Goal: Task Accomplishment & Management: Complete application form

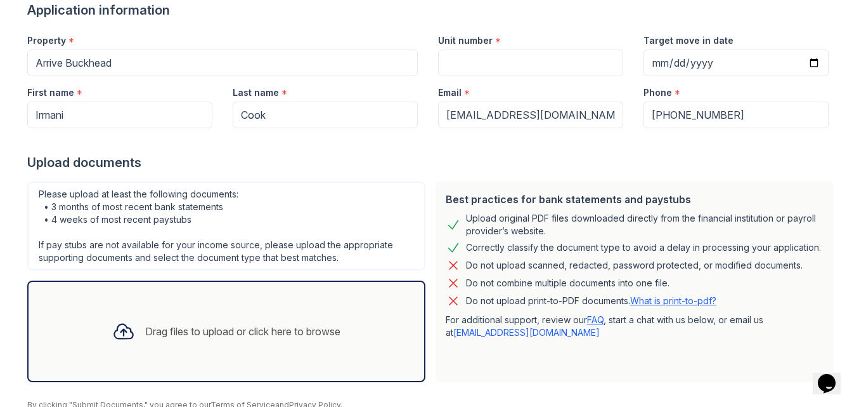
scroll to position [159, 0]
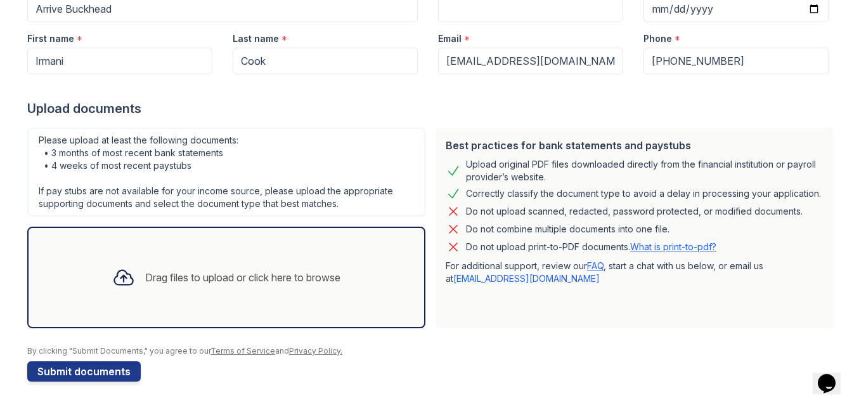
click at [133, 287] on div "Drag files to upload or click here to browse" at bounding box center [226, 277] width 249 height 43
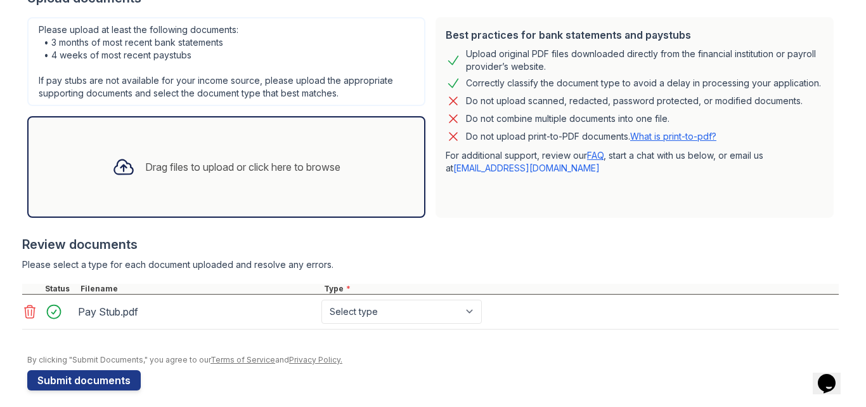
scroll to position [278, 0]
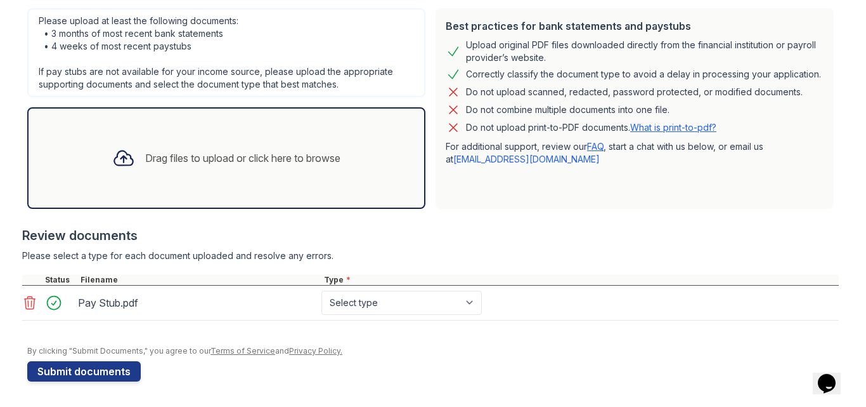
click at [157, 185] on div "Drag files to upload or click here to browse" at bounding box center [226, 157] width 398 height 101
click at [410, 306] on select "Select type Paystub Bank Statement Offer Letter Tax Documents Benefit Award Let…" at bounding box center [402, 302] width 160 height 24
select select "paystub"
click at [322, 290] on select "Select type Paystub Bank Statement Offer Letter Tax Documents Benefit Award Let…" at bounding box center [402, 302] width 160 height 24
click at [539, 258] on div "Please select a type for each document uploaded and resolve any errors." at bounding box center [430, 255] width 817 height 13
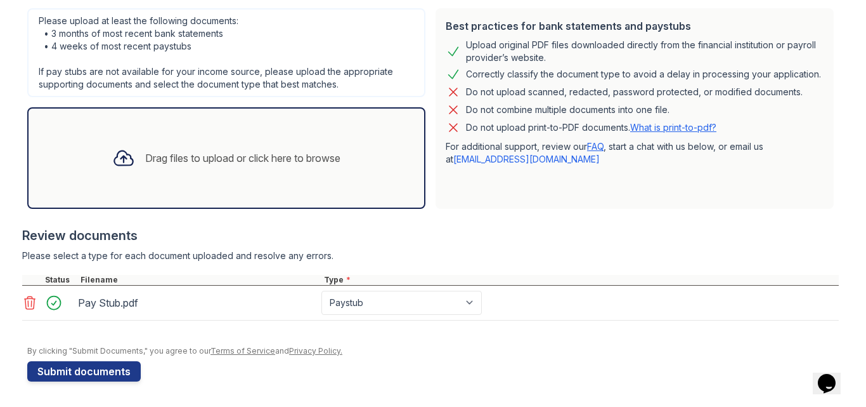
click at [157, 164] on div "Drag files to upload or click here to browse" at bounding box center [242, 157] width 195 height 15
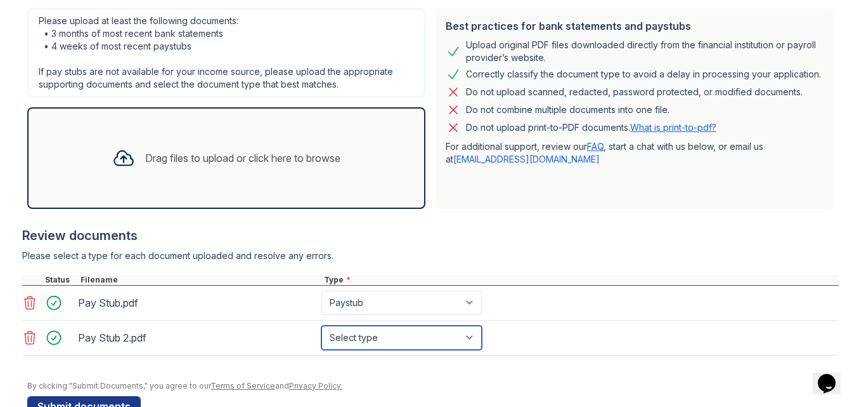
click at [362, 337] on select "Select type Paystub Bank Statement Offer Letter Tax Documents Benefit Award Let…" at bounding box center [402, 337] width 160 height 24
select select "paystub"
click at [322, 325] on select "Select type Paystub Bank Statement Offer Letter Tax Documents Benefit Award Let…" at bounding box center [402, 337] width 160 height 24
click at [541, 236] on div "Review documents" at bounding box center [430, 235] width 817 height 18
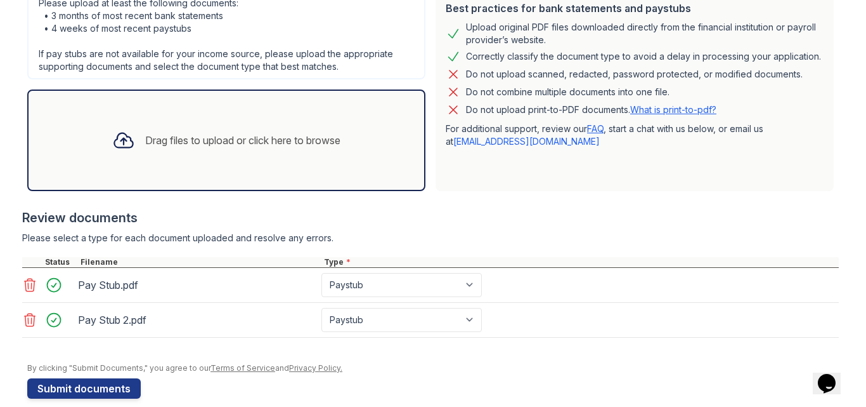
scroll to position [313, 0]
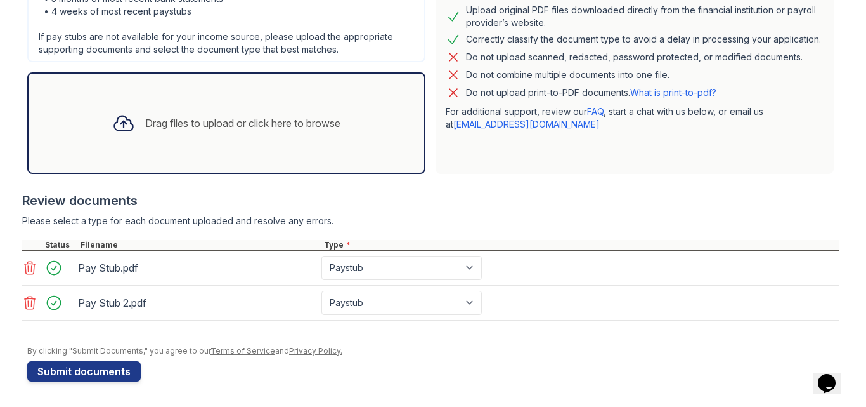
click at [150, 143] on div "Drag files to upload or click here to browse" at bounding box center [226, 122] width 249 height 43
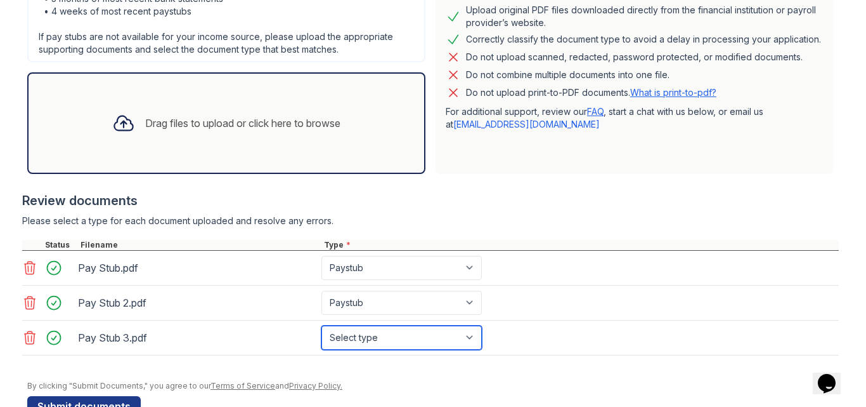
click at [355, 337] on select "Select type Paystub Bank Statement Offer Letter Tax Documents Benefit Award Let…" at bounding box center [402, 337] width 160 height 24
select select "paystub"
click at [322, 325] on select "Select type Paystub Bank Statement Offer Letter Tax Documents Benefit Award Let…" at bounding box center [402, 337] width 160 height 24
click at [549, 275] on div "Pay Stub.pdf Select type Paystub Bank Statement Offer Letter Tax Documents Bene…" at bounding box center [430, 268] width 817 height 35
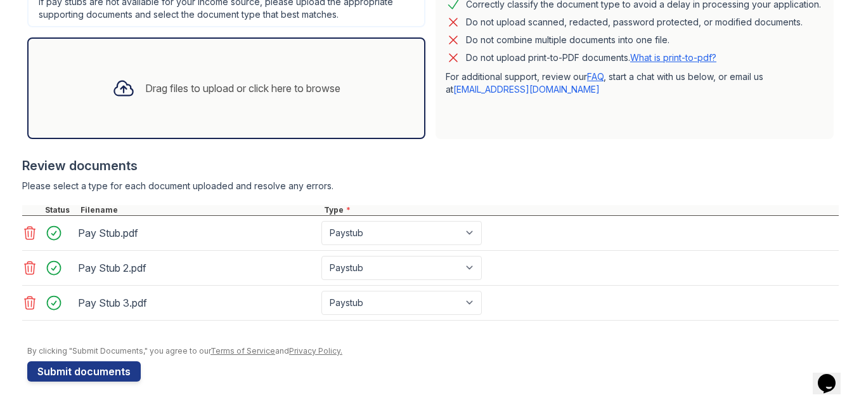
click at [159, 113] on div "Drag files to upload or click here to browse" at bounding box center [226, 87] width 398 height 101
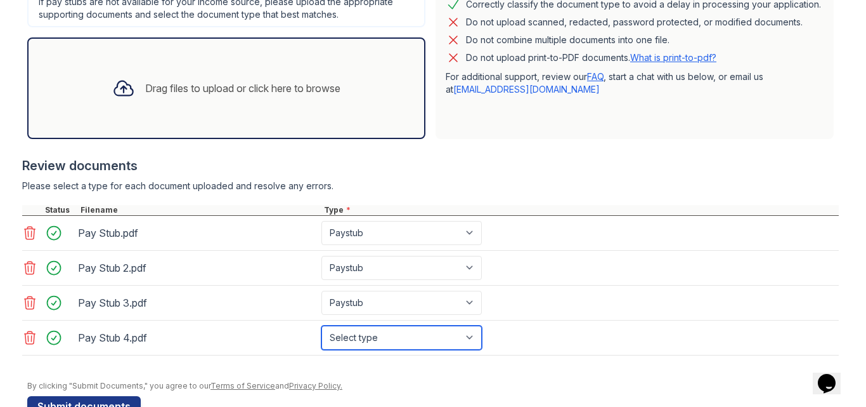
click at [379, 340] on select "Select type Paystub Bank Statement Offer Letter Tax Documents Benefit Award Let…" at bounding box center [402, 337] width 160 height 24
select select "paystub"
click at [322, 325] on select "Select type Paystub Bank Statement Offer Letter Tax Documents Benefit Award Let…" at bounding box center [402, 337] width 160 height 24
click at [523, 173] on div "Review documents" at bounding box center [430, 166] width 817 height 18
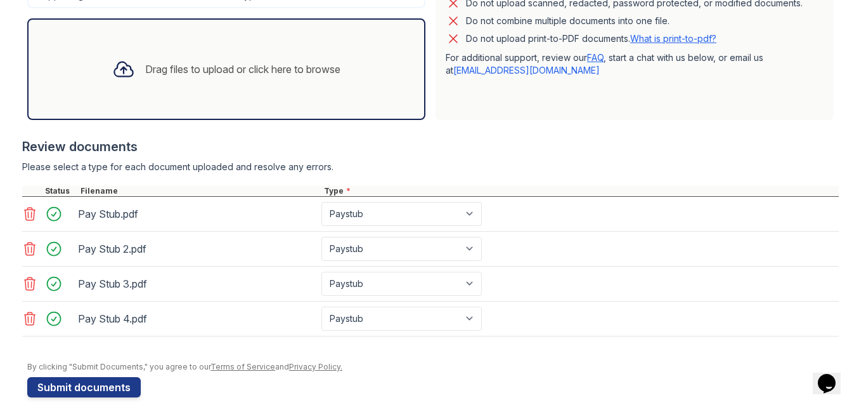
scroll to position [383, 0]
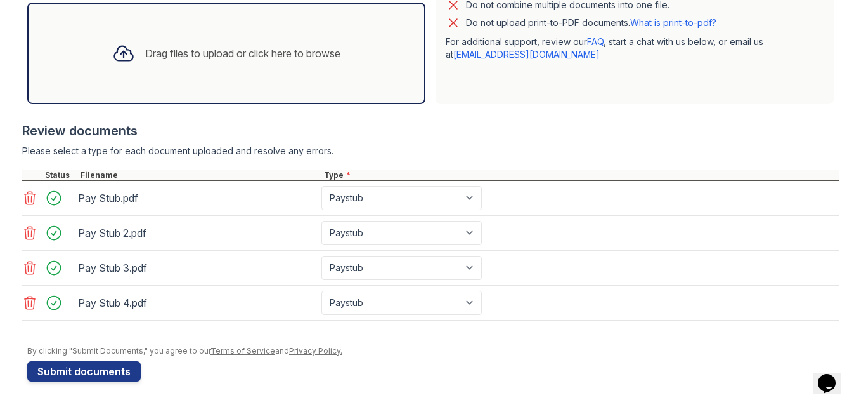
click at [168, 79] on div "Drag files to upload or click here to browse" at bounding box center [226, 53] width 398 height 101
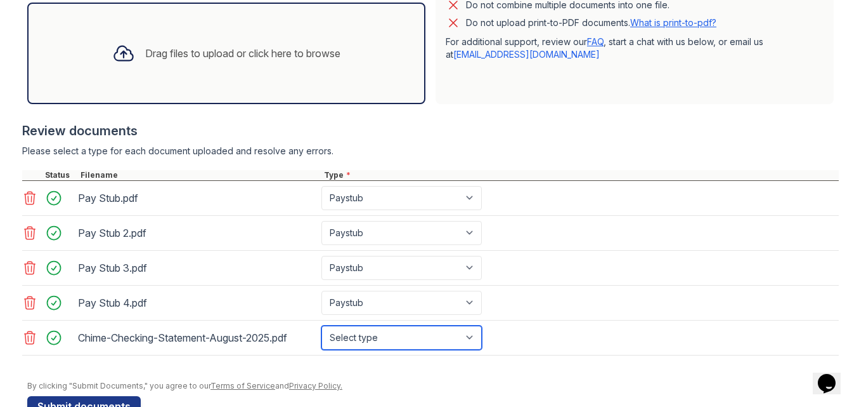
click at [444, 341] on select "Select type Paystub Bank Statement Offer Letter Tax Documents Benefit Award Let…" at bounding box center [402, 337] width 160 height 24
select select "bank_statement"
click at [322, 325] on select "Select type Paystub Bank Statement Offer Letter Tax Documents Benefit Award Let…" at bounding box center [402, 337] width 160 height 24
click at [176, 83] on div "Drag files to upload or click here to browse" at bounding box center [226, 53] width 398 height 101
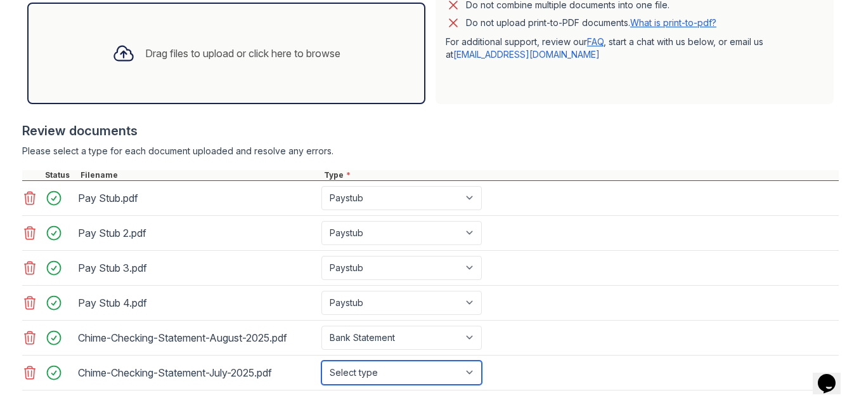
click at [445, 375] on select "Select type Paystub Bank Statement Offer Letter Tax Documents Benefit Award Let…" at bounding box center [402, 372] width 160 height 24
select select "bank_statement"
click at [322, 360] on select "Select type Paystub Bank Statement Offer Letter Tax Documents Benefit Award Let…" at bounding box center [402, 372] width 160 height 24
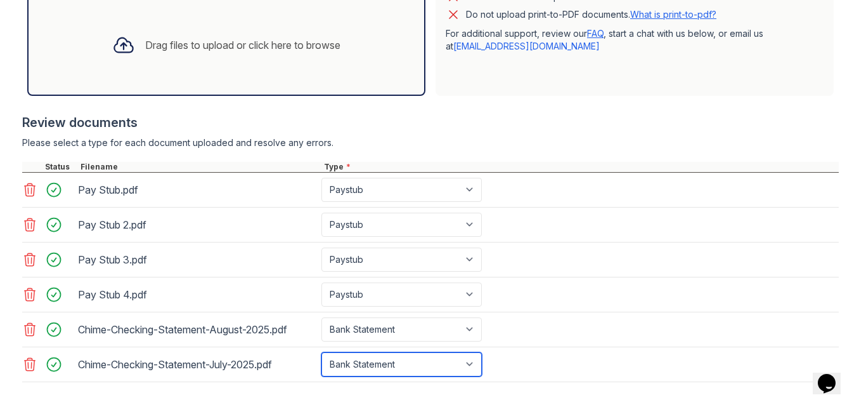
scroll to position [389, 0]
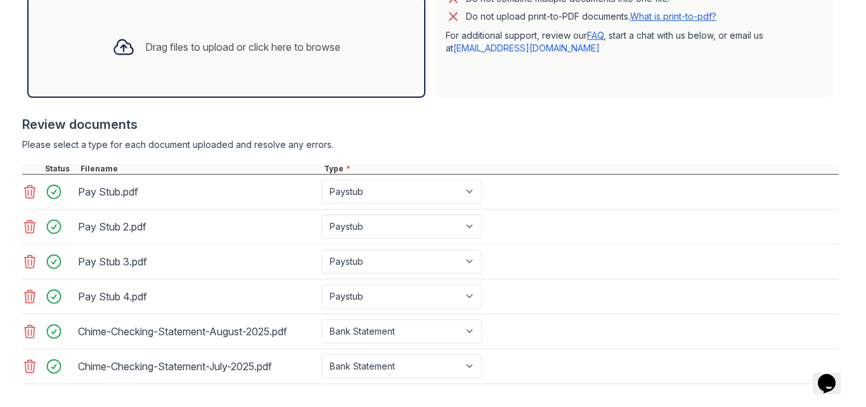
click at [239, 73] on div "Drag files to upload or click here to browse" at bounding box center [226, 46] width 398 height 101
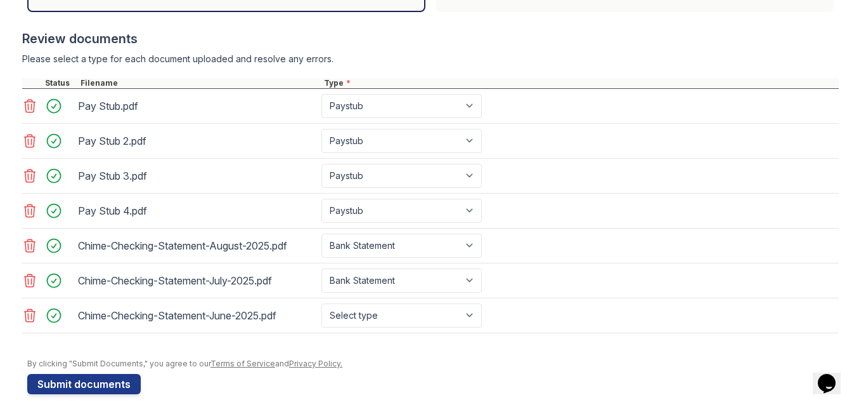
scroll to position [488, 0]
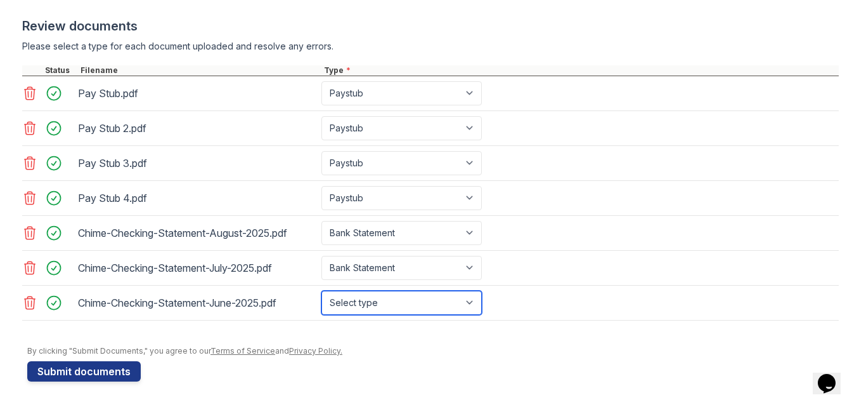
click at [359, 303] on select "Select type Paystub Bank Statement Offer Letter Tax Documents Benefit Award Let…" at bounding box center [402, 302] width 160 height 24
select select "bank_statement"
click at [322, 290] on select "Select type Paystub Bank Statement Offer Letter Tax Documents Benefit Award Let…" at bounding box center [402, 302] width 160 height 24
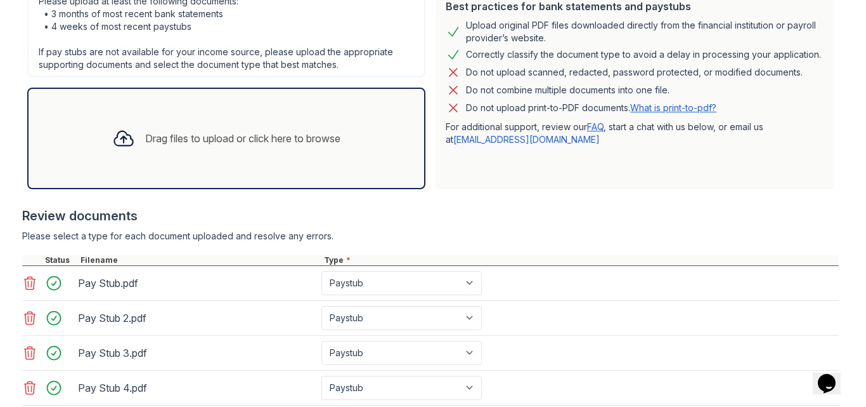
scroll to position [297, 0]
click at [270, 159] on div "Drag files to upload or click here to browse" at bounding box center [226, 138] width 249 height 43
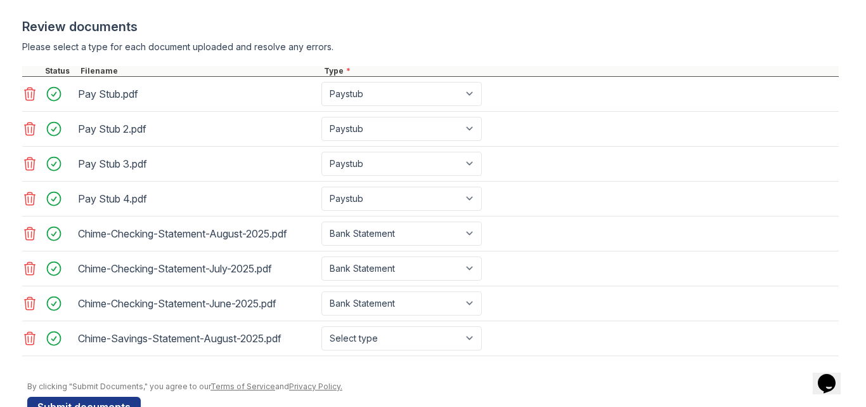
scroll to position [488, 0]
click at [355, 341] on select "Select type Paystub Bank Statement Offer Letter Tax Documents Benefit Award Let…" at bounding box center [402, 337] width 160 height 24
select select "bank_statement"
click at [322, 325] on select "Select type Paystub Bank Statement Offer Letter Tax Documents Benefit Award Let…" at bounding box center [402, 337] width 160 height 24
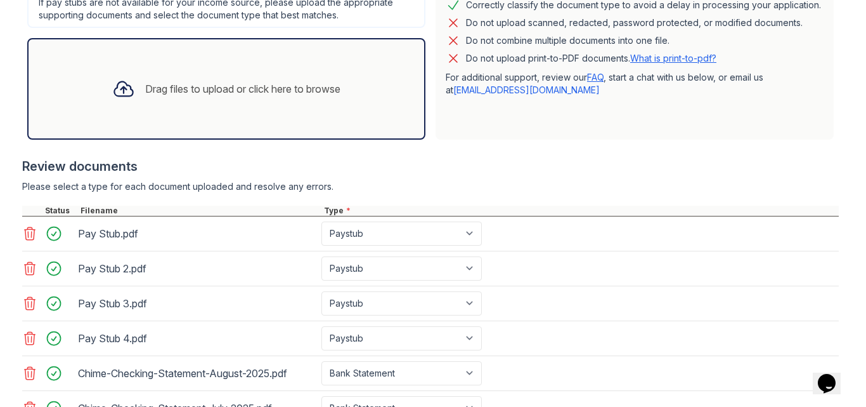
scroll to position [297, 0]
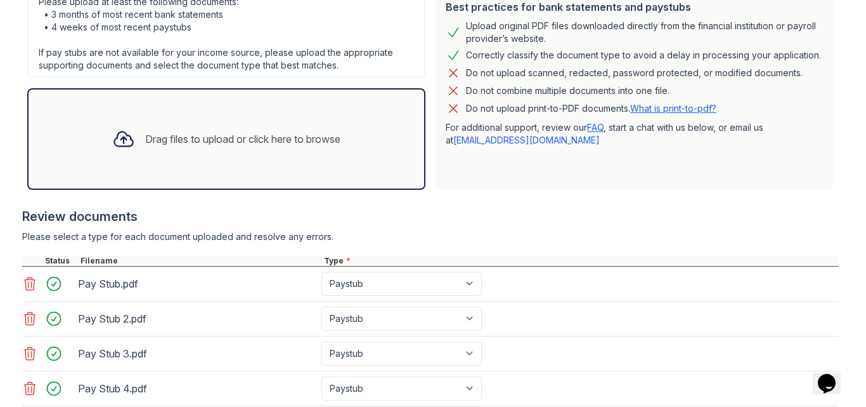
click at [204, 179] on div "Drag files to upload or click here to browse" at bounding box center [226, 138] width 398 height 101
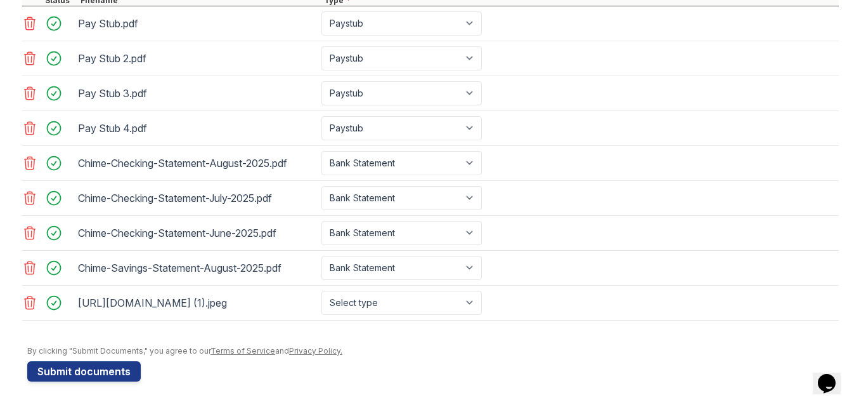
scroll to position [569, 0]
click at [405, 297] on select "Select type Paystub Bank Statement Offer Letter Tax Documents Benefit Award Let…" at bounding box center [402, 302] width 160 height 24
select select "other"
click at [322, 290] on select "Select type Paystub Bank Statement Offer Letter Tax Documents Benefit Award Let…" at bounding box center [402, 302] width 160 height 24
click at [633, 311] on div "[URL][DOMAIN_NAME] (1).jpeg Select type Paystub Bank Statement Offer Letter Tax…" at bounding box center [430, 302] width 817 height 35
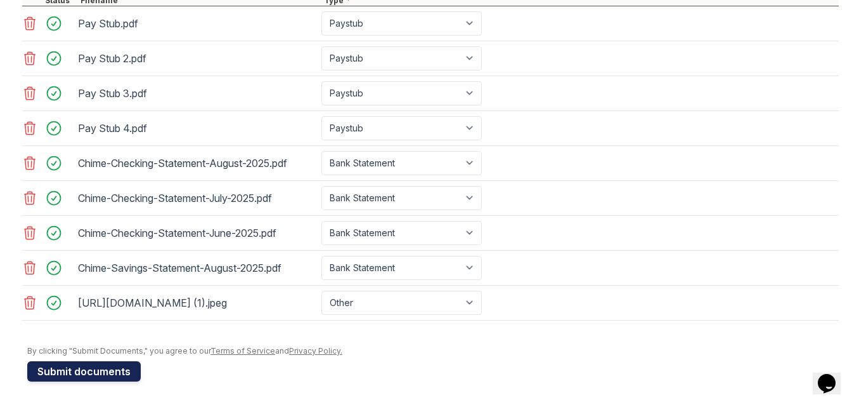
click at [60, 363] on button "Submit documents" at bounding box center [84, 371] width 114 height 20
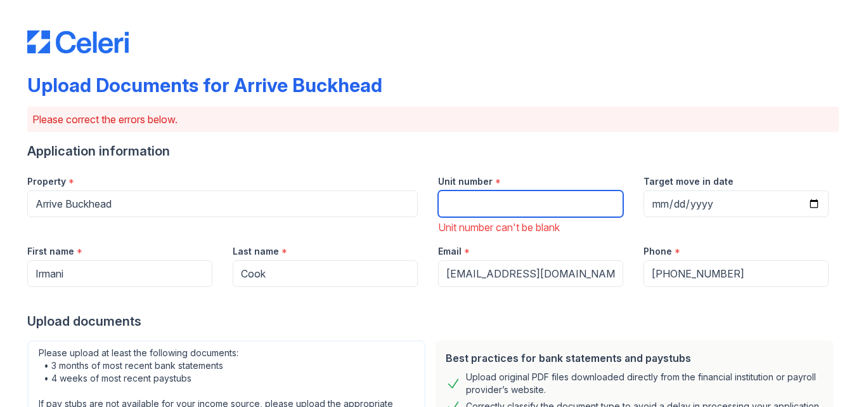
click at [472, 199] on input "Unit number" at bounding box center [530, 203] width 185 height 27
type input "6307"
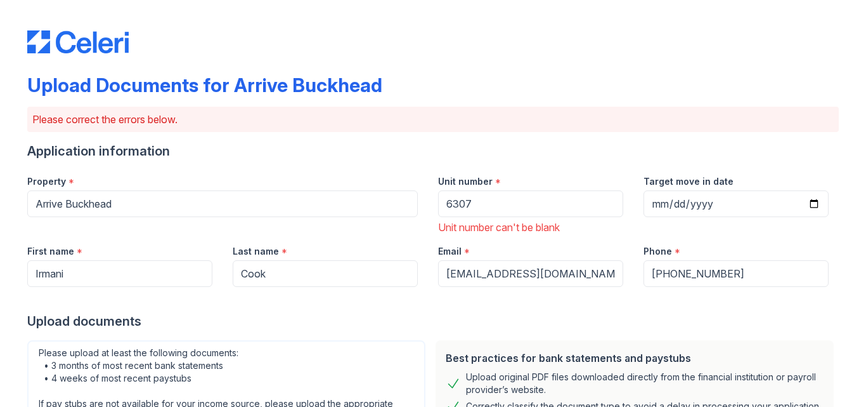
click at [665, 126] on p "Please correct the errors below." at bounding box center [433, 119] width 802 height 15
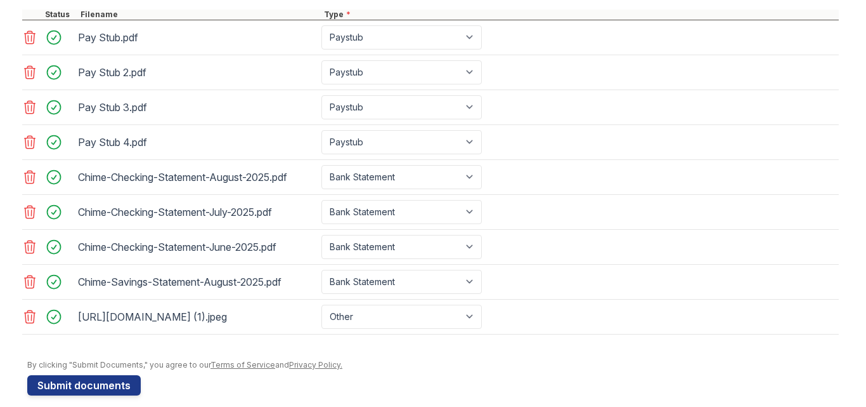
scroll to position [622, 0]
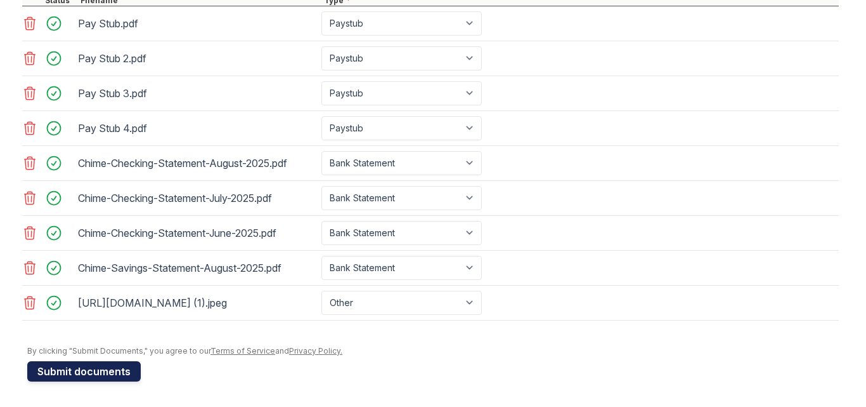
click at [114, 368] on button "Submit documents" at bounding box center [84, 371] width 114 height 20
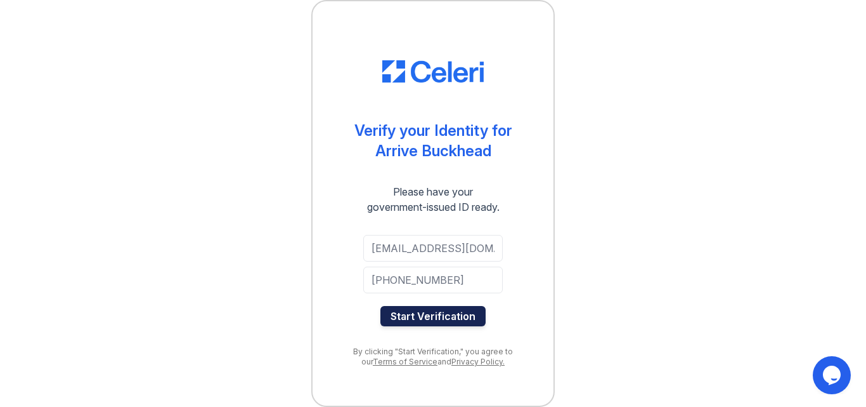
click at [449, 312] on button "Start Verification" at bounding box center [433, 316] width 105 height 20
